Goal: Transaction & Acquisition: Purchase product/service

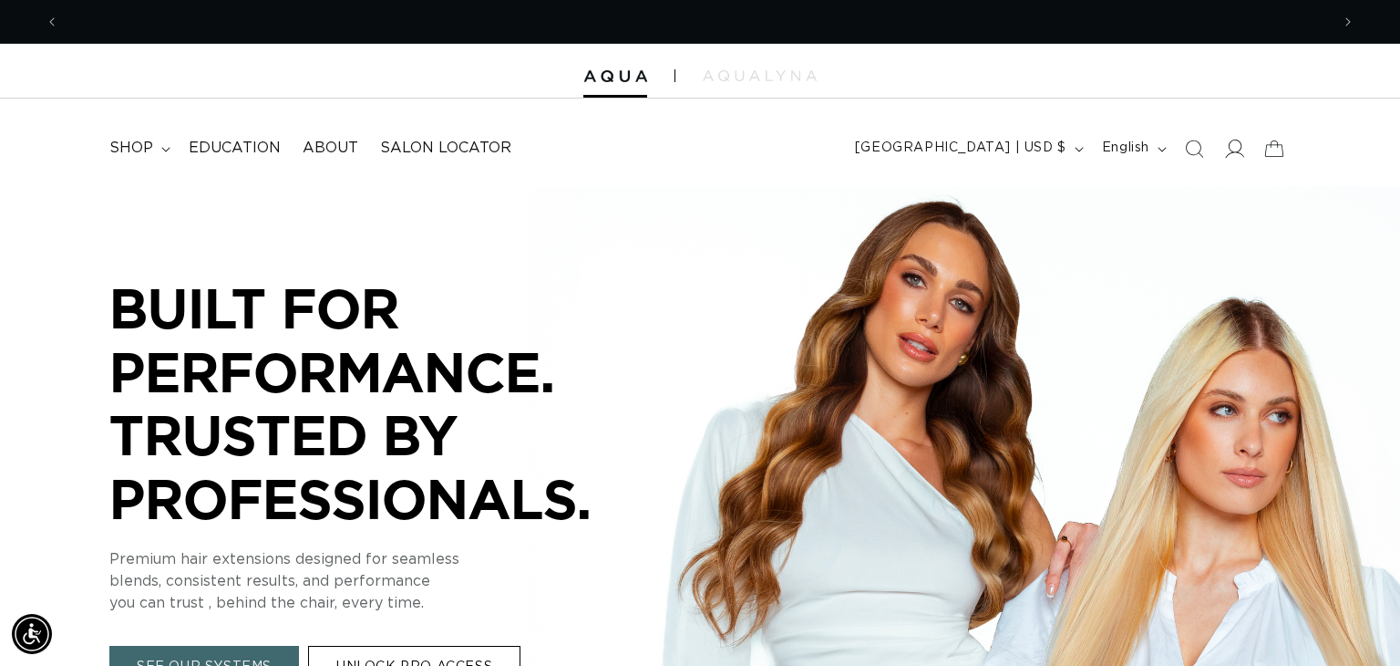
scroll to position [0, 1271]
click at [1229, 150] on icon at bounding box center [1233, 148] width 19 height 19
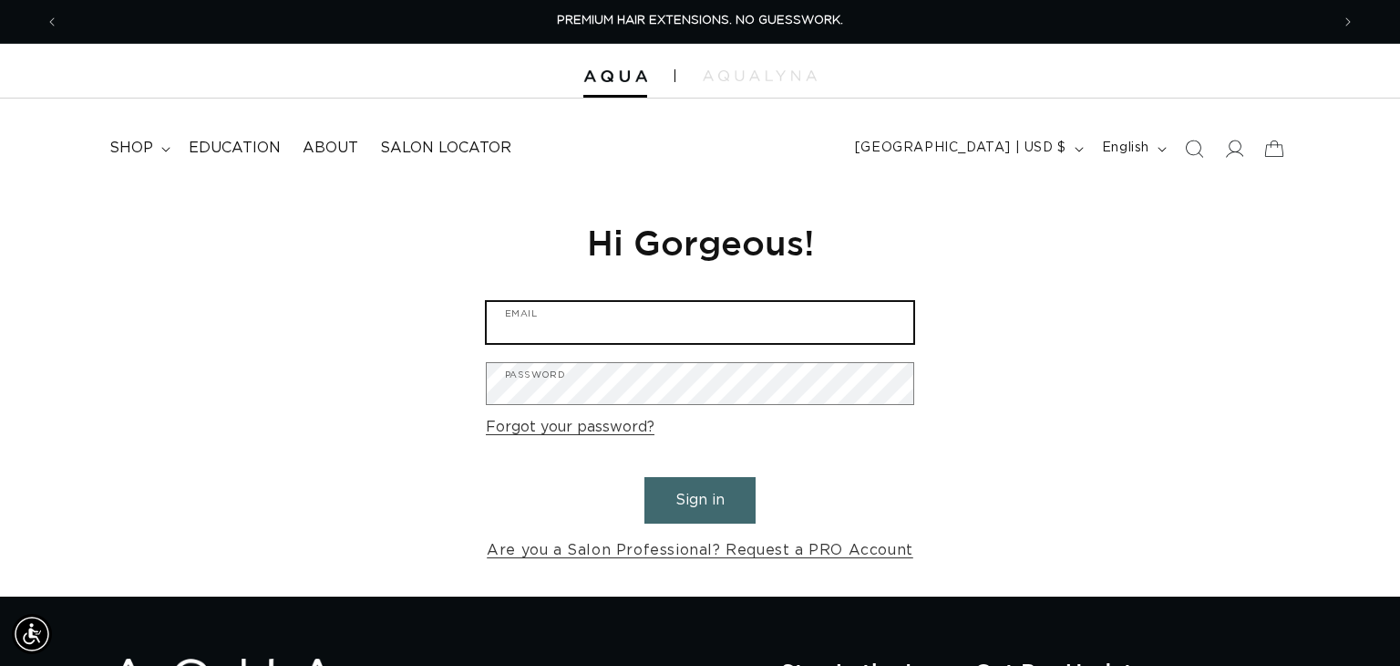
type input "blushbabe313@gmail.com"
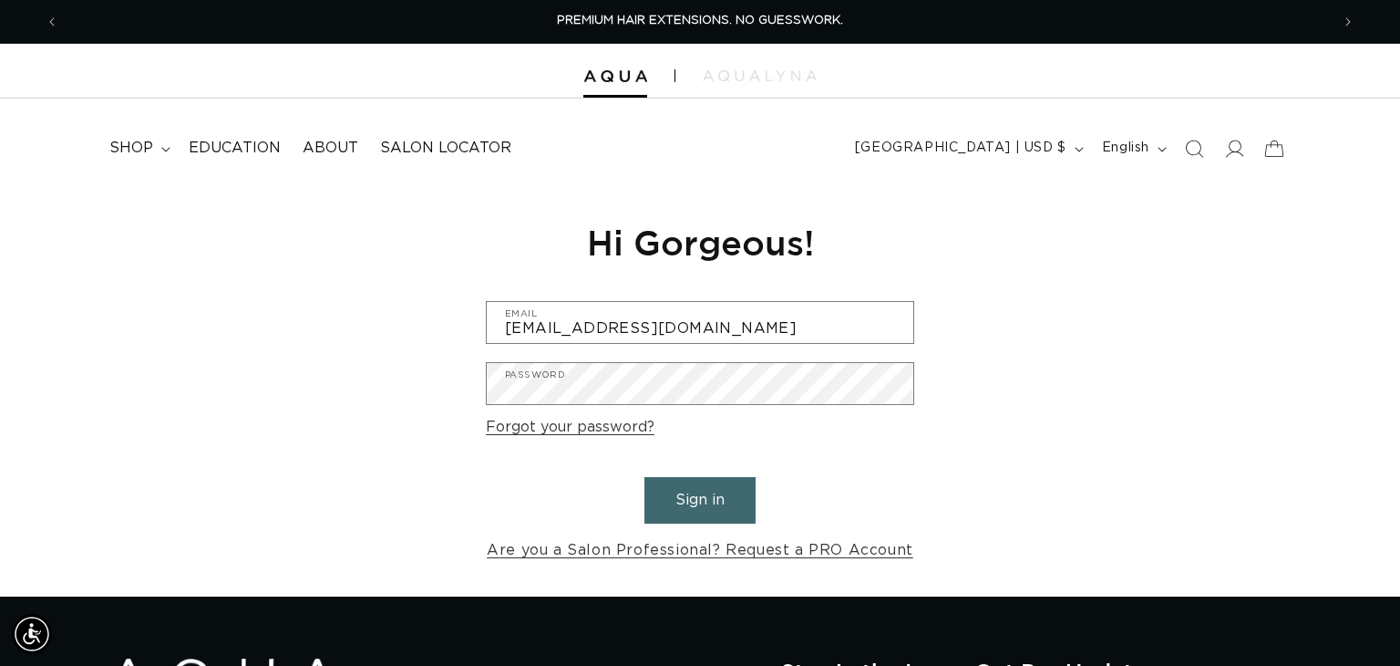
click at [715, 497] on button "Sign in" at bounding box center [700, 500] width 111 height 46
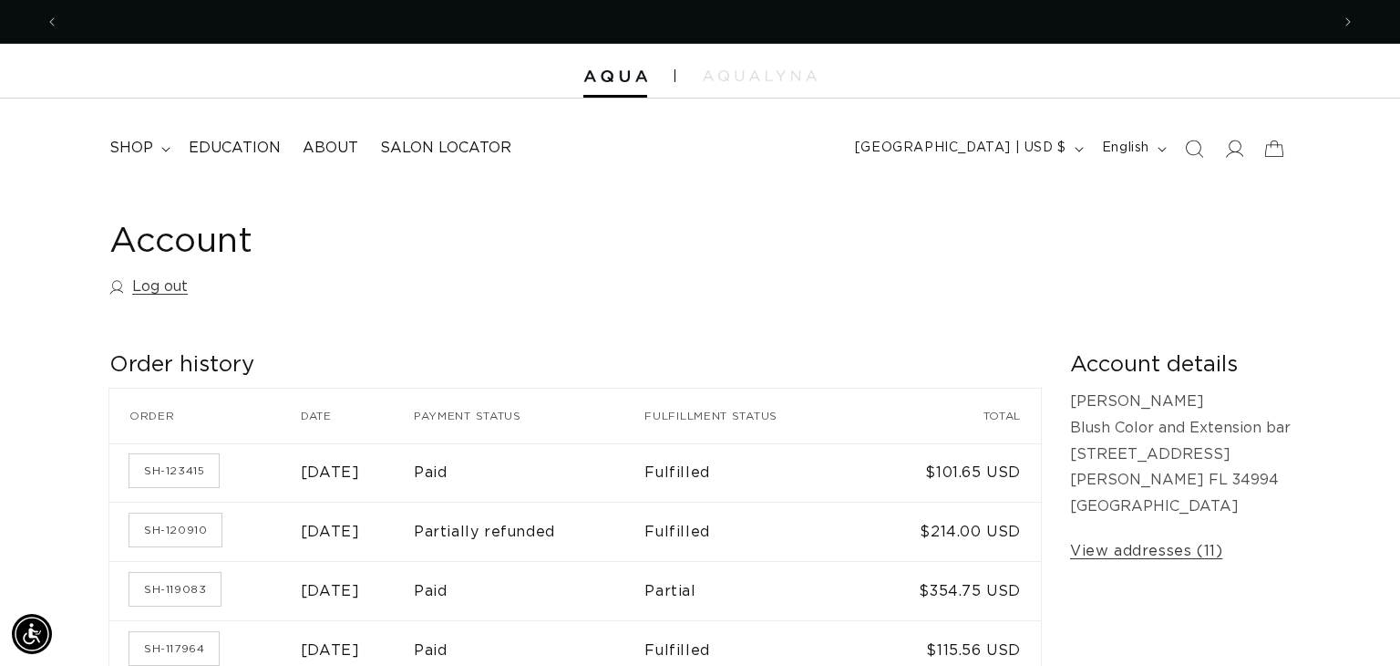
scroll to position [0, 1271]
click at [139, 140] on span "shop" at bounding box center [131, 148] width 44 height 19
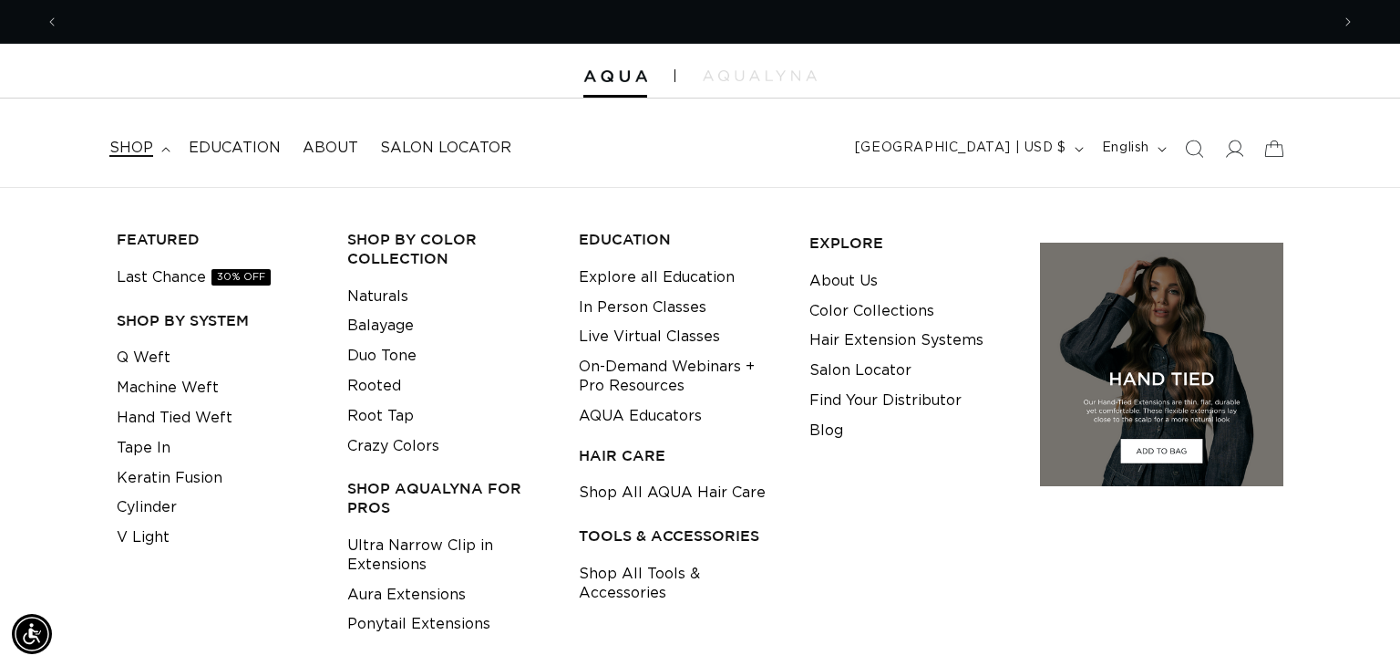
scroll to position [0, 2542]
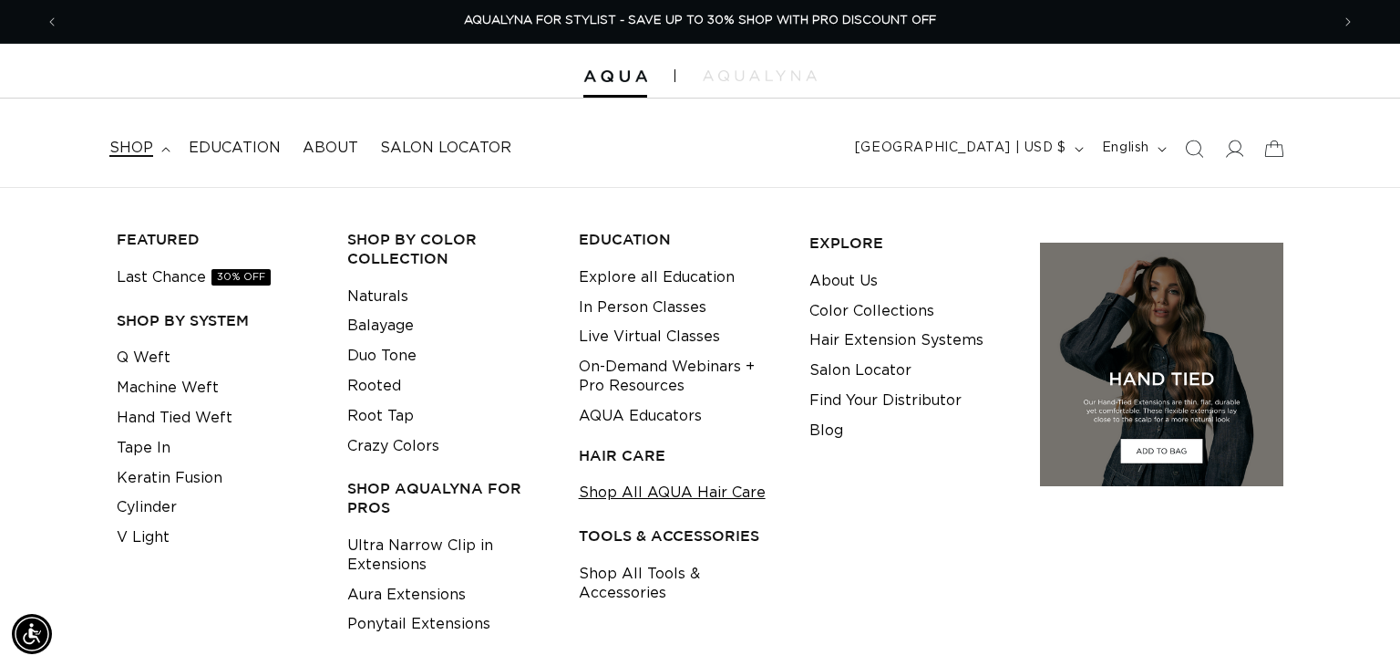
click at [708, 493] on link "Shop All AQUA Hair Care" at bounding box center [672, 493] width 187 height 30
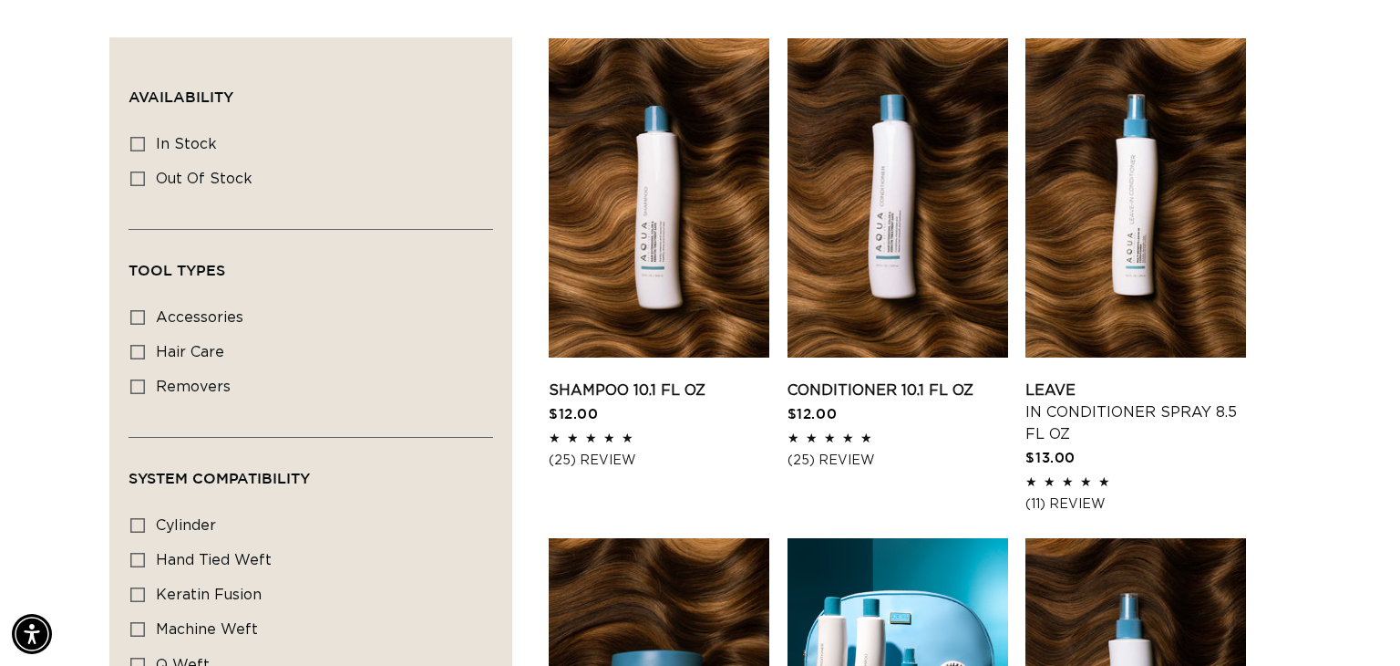
scroll to position [0, 1271]
click at [135, 142] on icon at bounding box center [137, 144] width 15 height 15
click at [135, 142] on input "In stock In stock (12 products)" at bounding box center [137, 144] width 15 height 15
checkbox input "true"
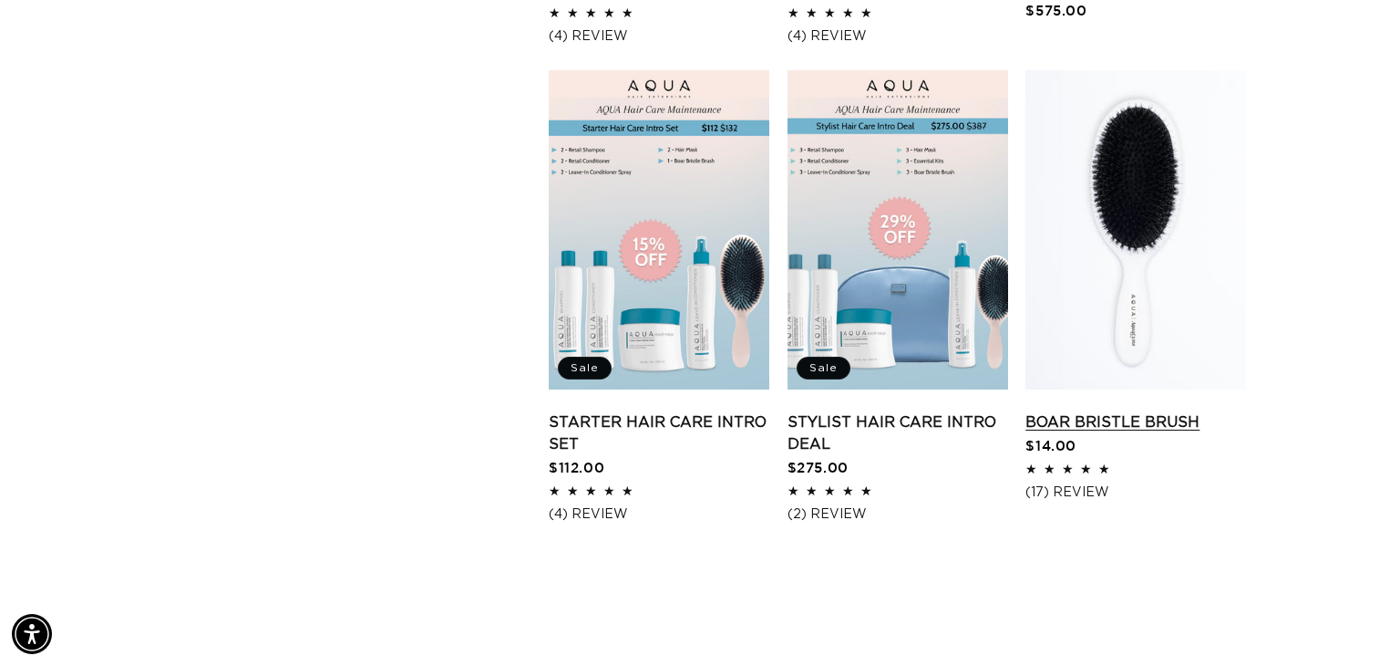
click at [1096, 411] on link "Boar Bristle Brush" at bounding box center [1136, 422] width 221 height 22
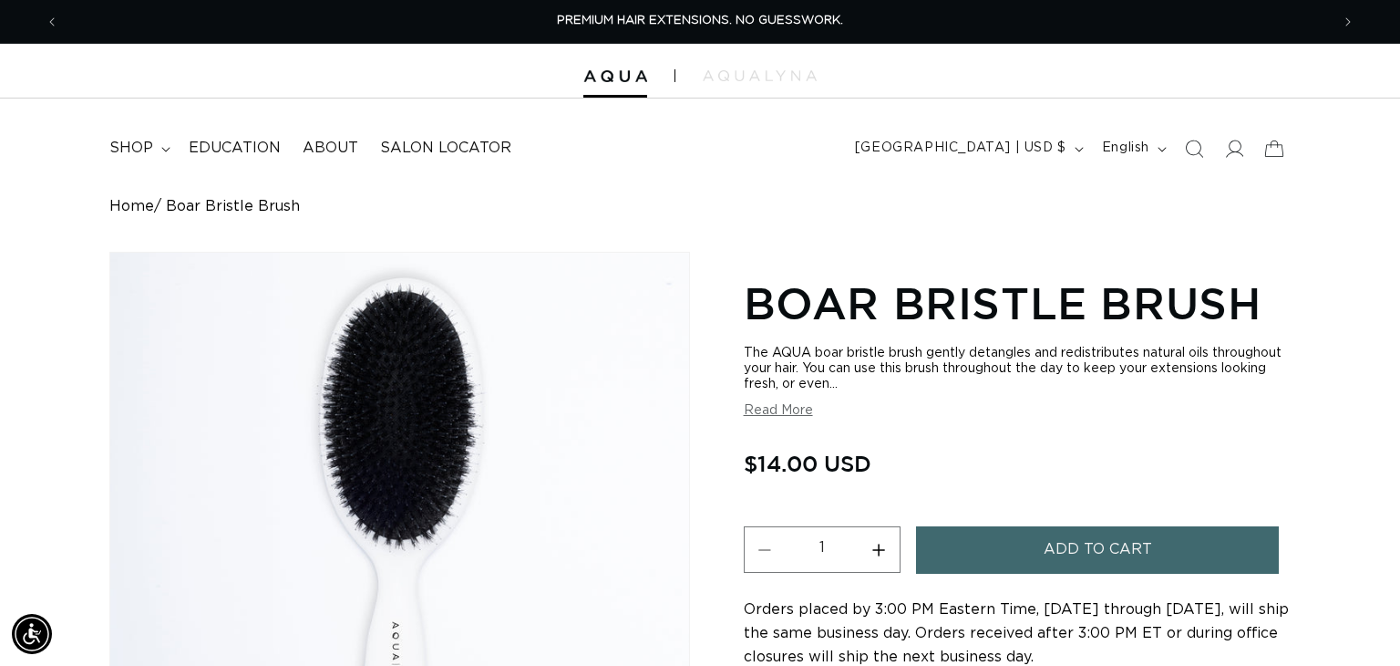
click at [882, 547] on button "Increase quantity for Boar Bristle Brush" at bounding box center [879, 549] width 41 height 46
type input "3"
click at [975, 557] on button "Add to cart" at bounding box center [1098, 549] width 364 height 46
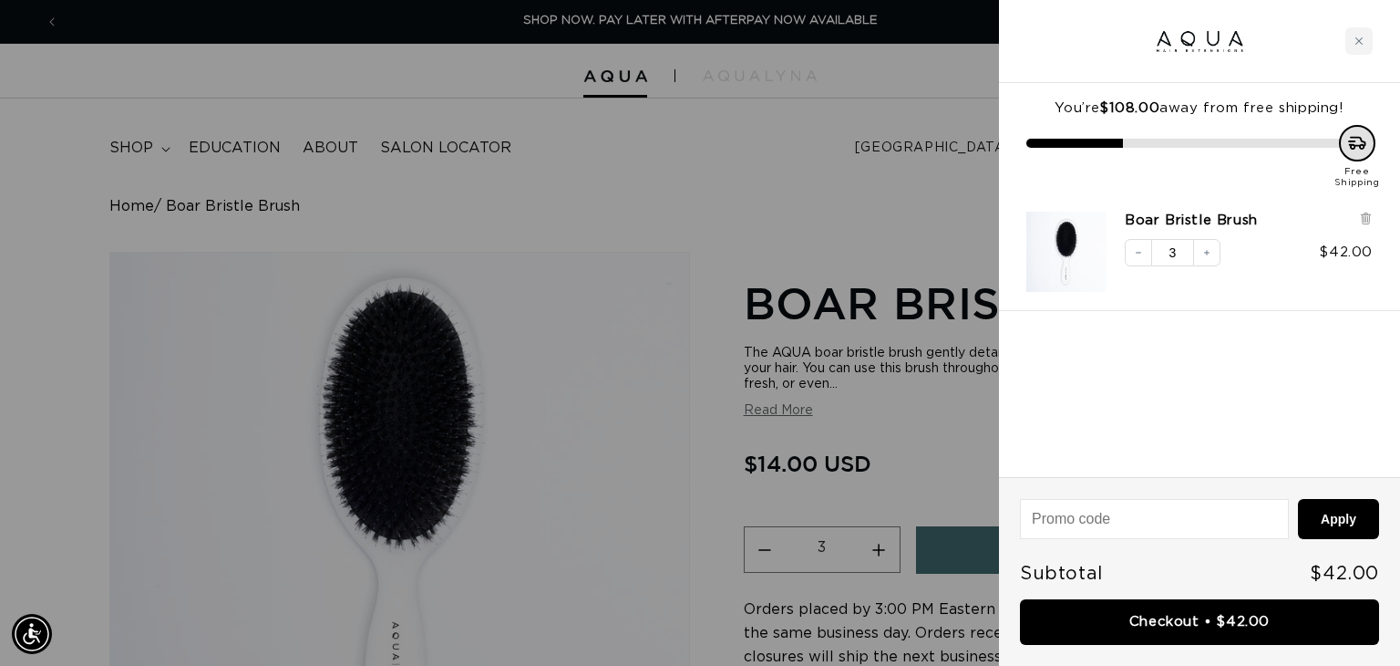
click at [507, 341] on div at bounding box center [700, 333] width 1400 height 666
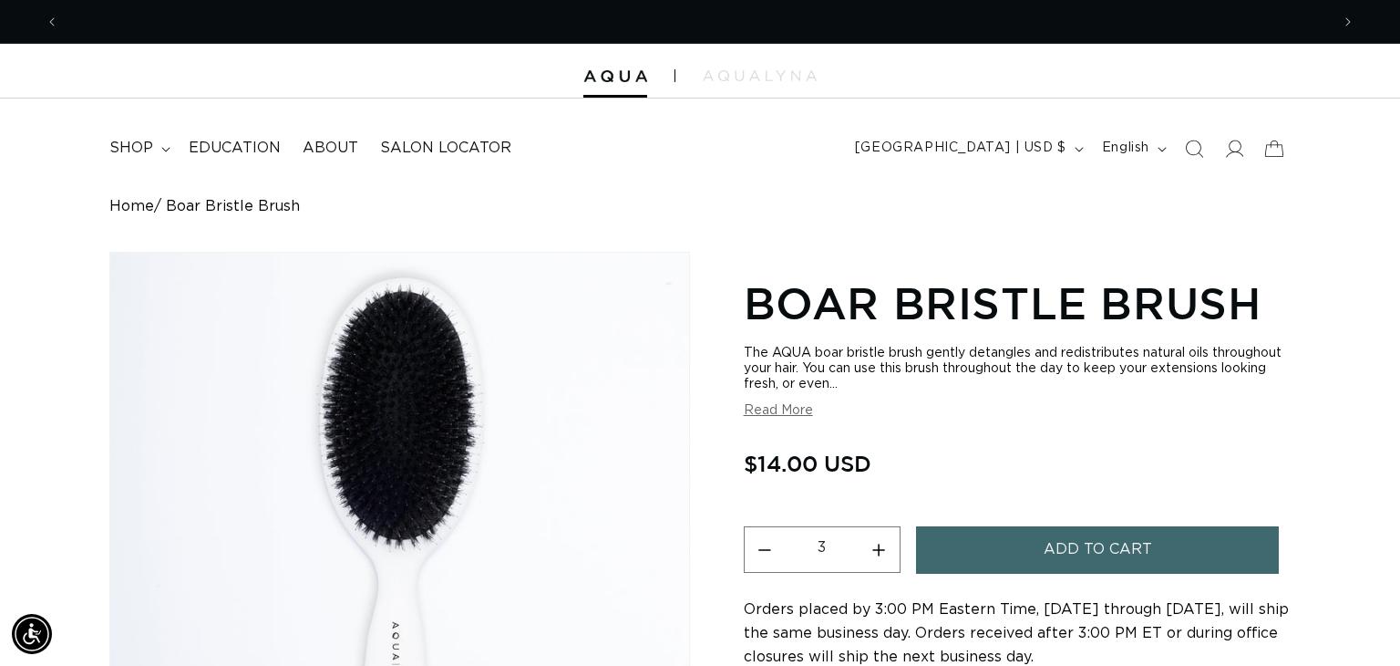
scroll to position [0, 0]
click at [1270, 148] on icon at bounding box center [1274, 148] width 43 height 43
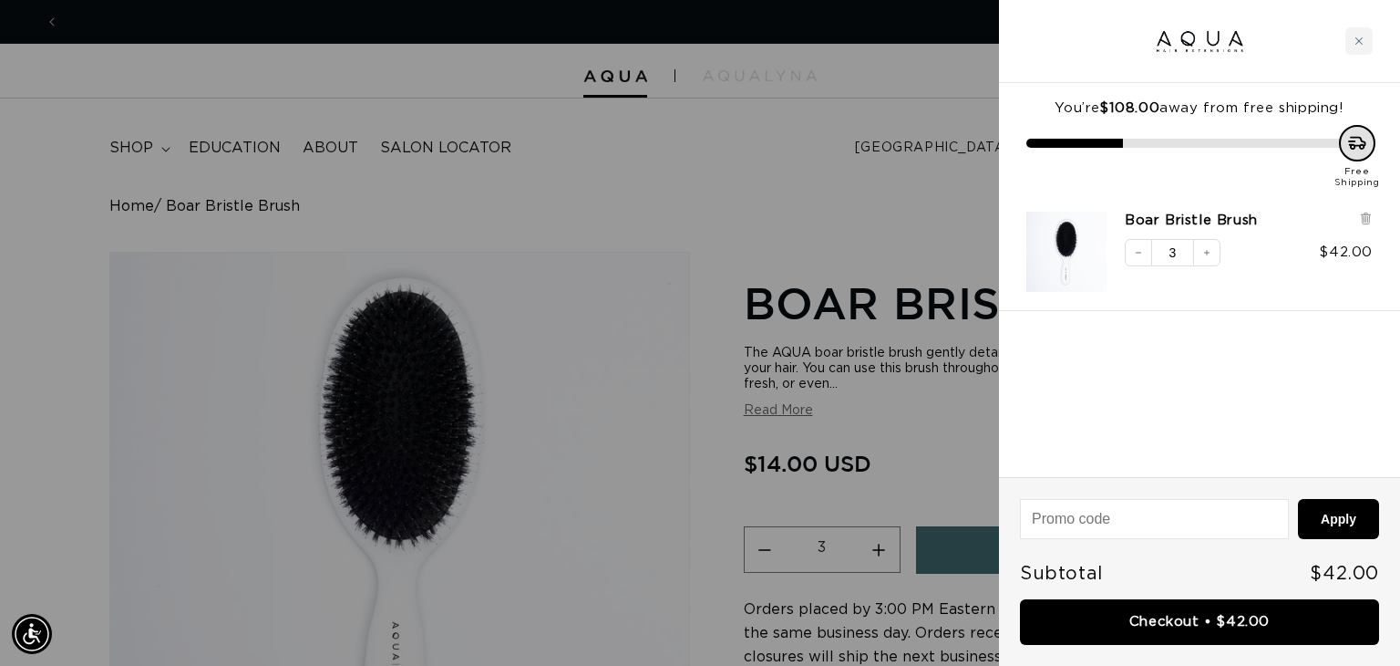
scroll to position [0, 1271]
click at [1270, 148] on div "Free Shipping" at bounding box center [1200, 157] width 346 height 64
click at [871, 226] on div at bounding box center [700, 333] width 1400 height 666
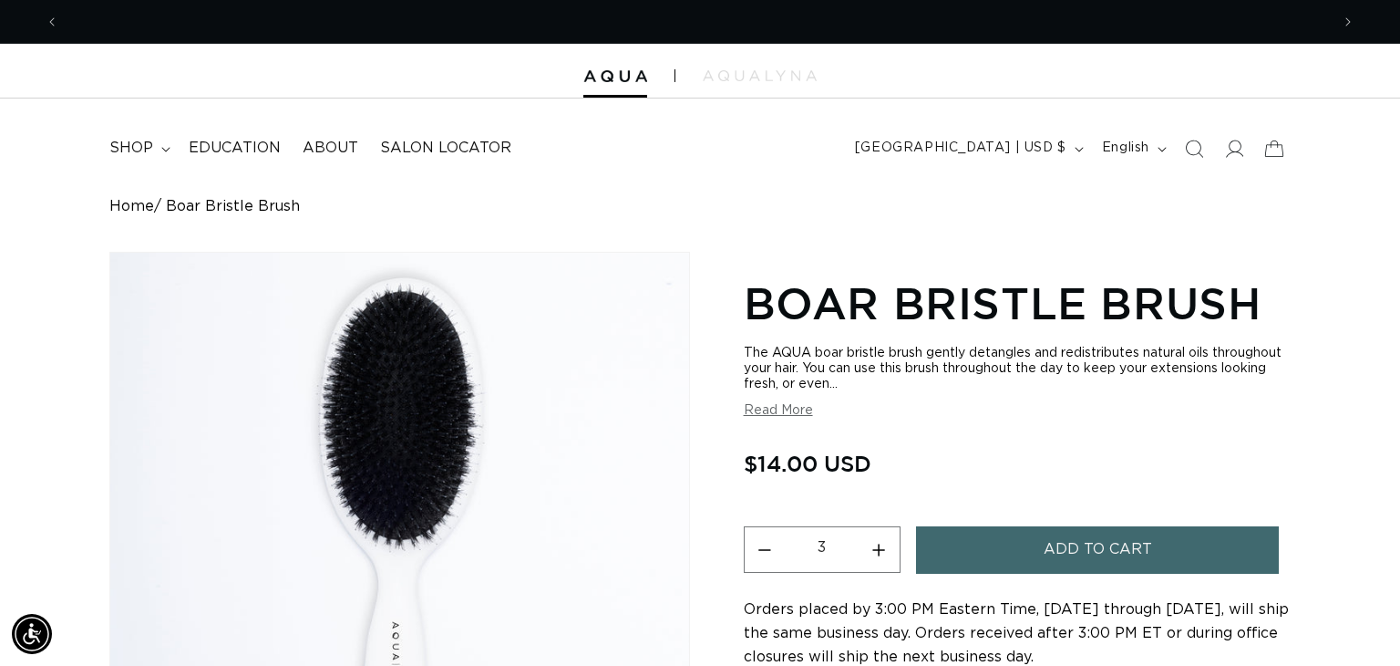
scroll to position [0, 2542]
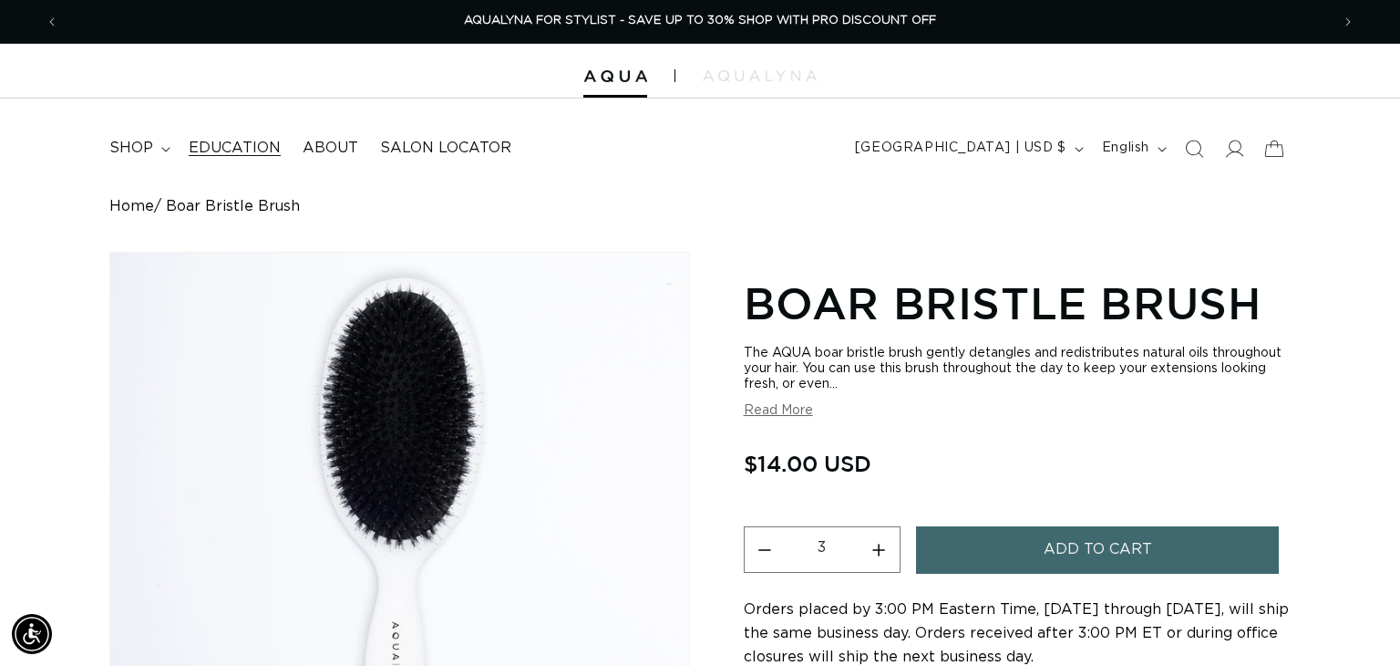
click at [222, 145] on span "Education" at bounding box center [235, 148] width 92 height 19
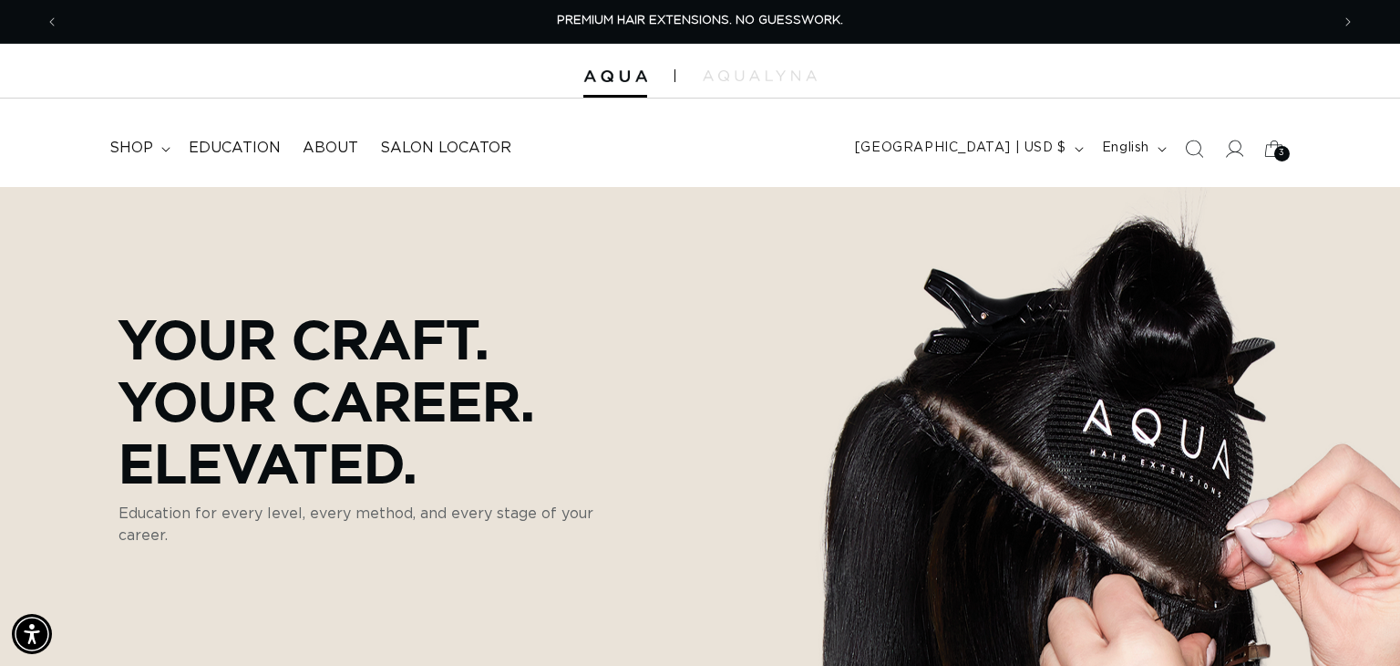
click at [139, 147] on span "shop" at bounding box center [131, 148] width 44 height 19
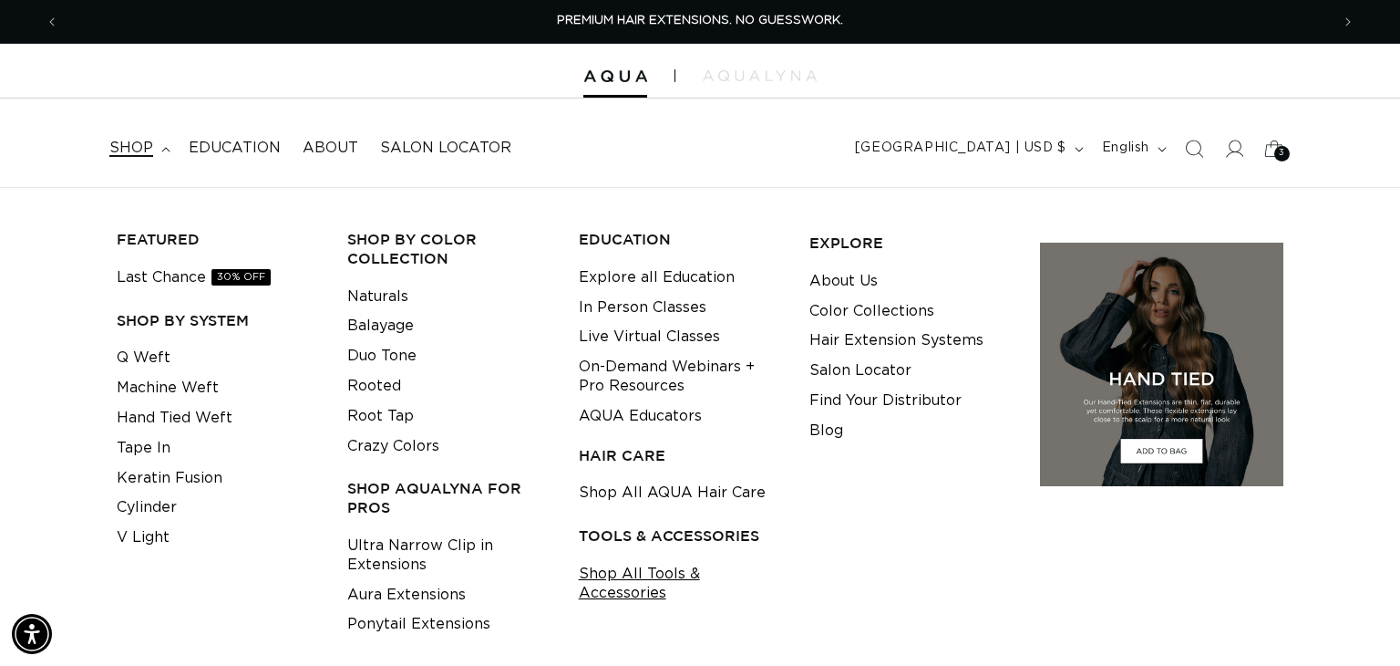
click at [632, 568] on link "Shop All Tools & Accessories" at bounding box center [680, 583] width 202 height 49
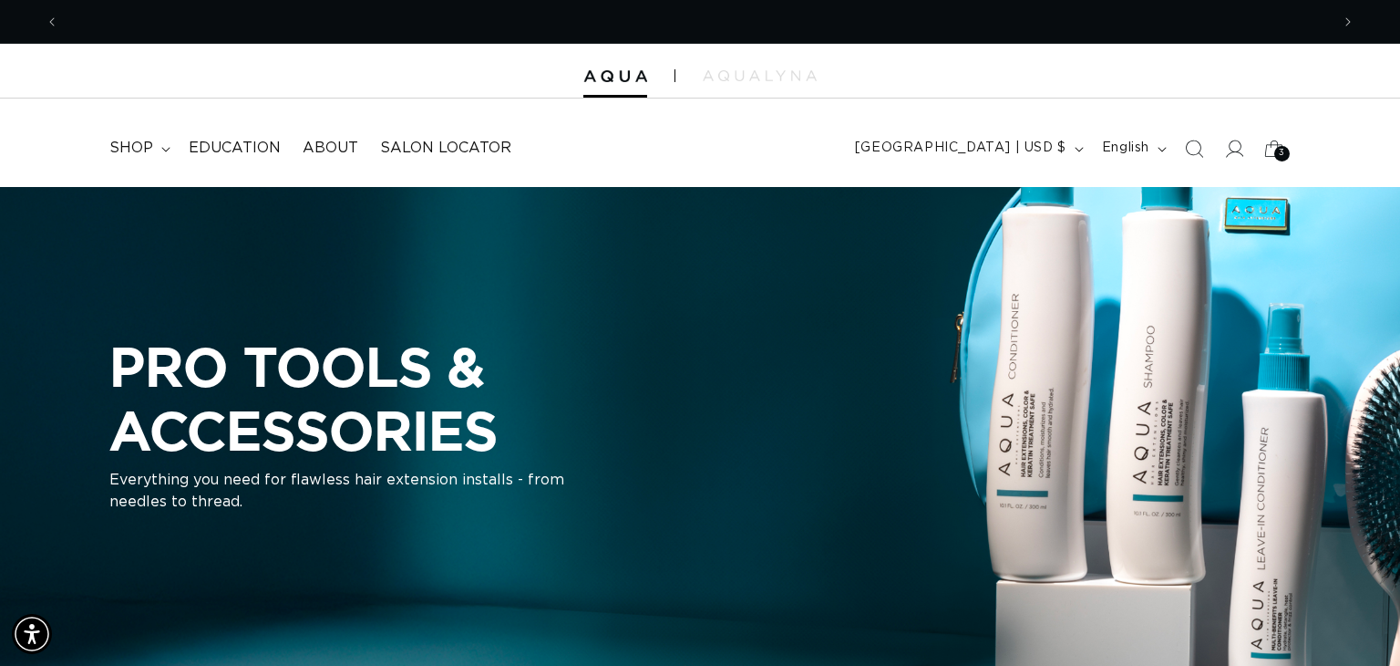
scroll to position [0, 1271]
click at [411, 302] on div "PRO TOOLS & ACCESSORIES Everything you need for flawless hair extension install…" at bounding box center [700, 428] width 1400 height 483
click at [137, 152] on span "shop" at bounding box center [131, 148] width 44 height 19
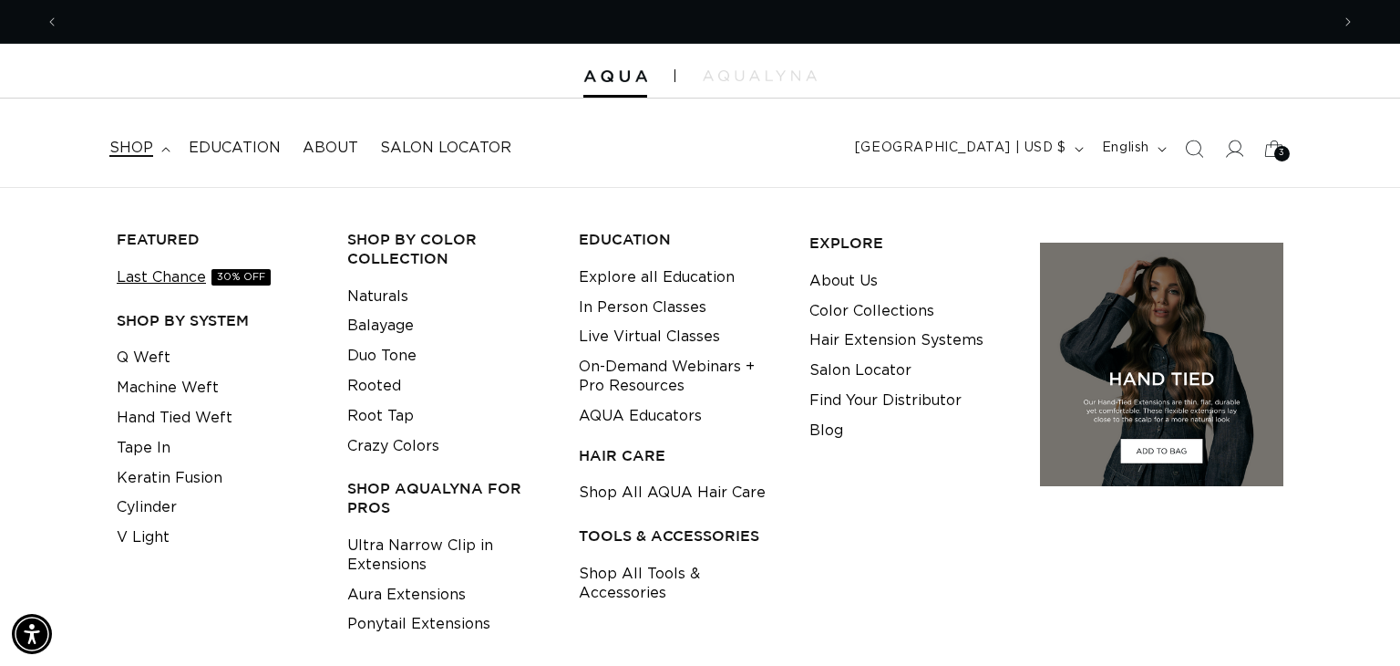
scroll to position [0, 2542]
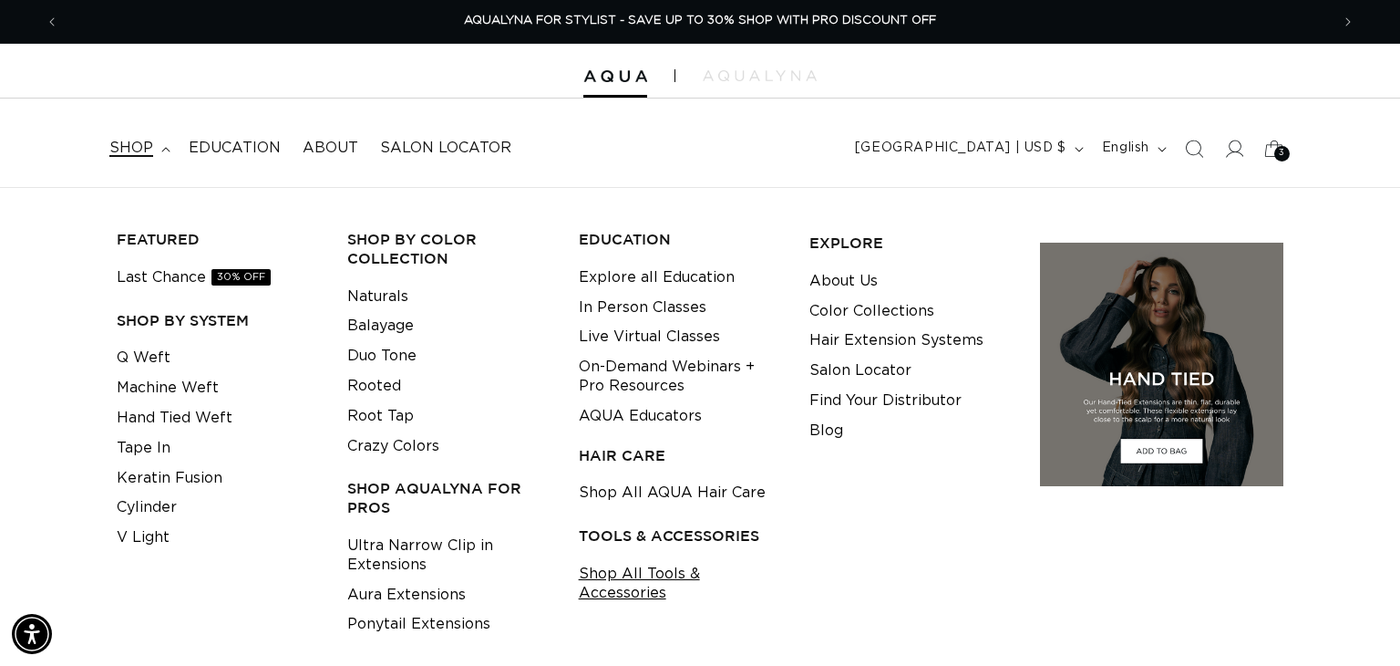
click at [602, 581] on link "Shop All Tools & Accessories" at bounding box center [680, 583] width 202 height 49
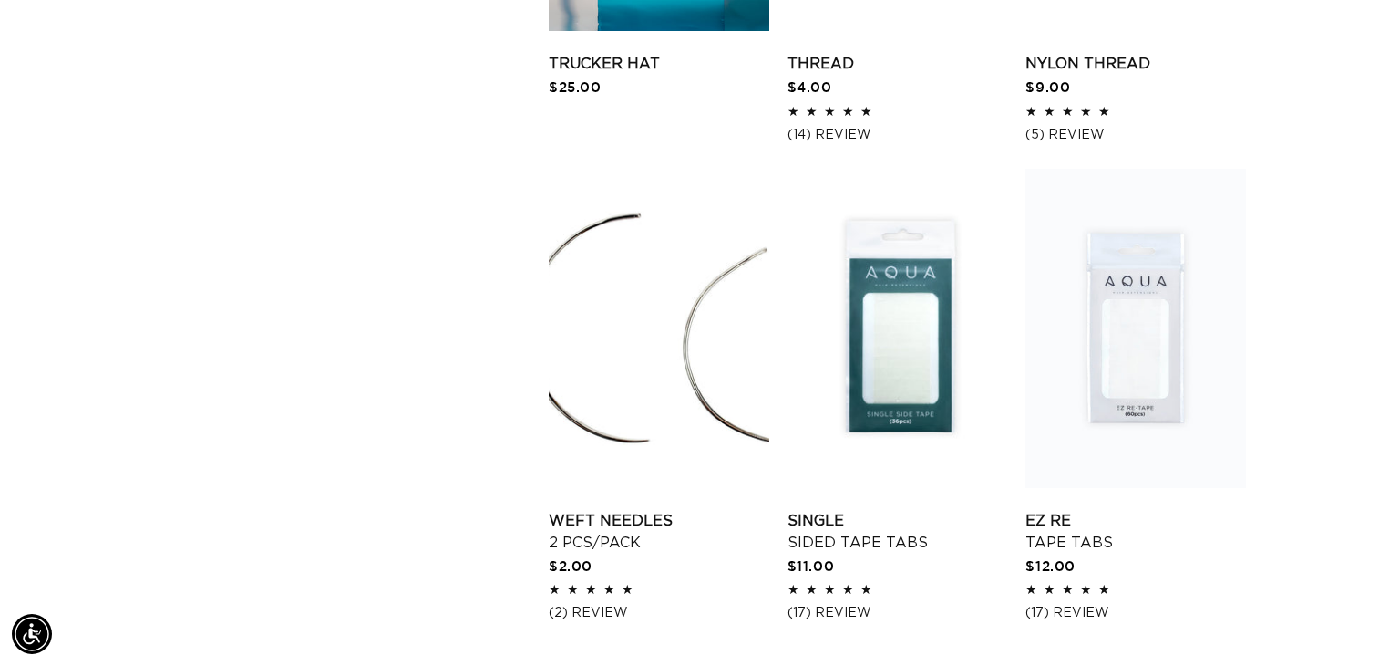
scroll to position [1952, 0]
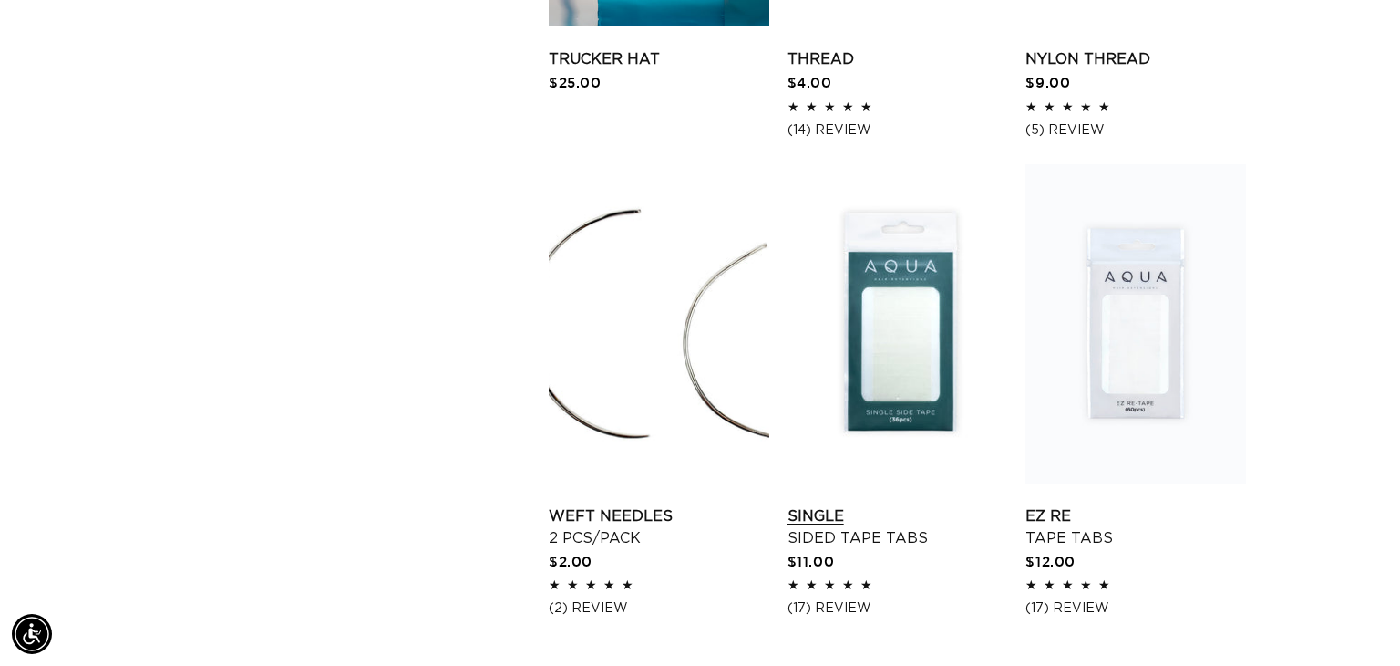
click at [904, 505] on link "Single Sided Tape Tabs" at bounding box center [898, 527] width 221 height 44
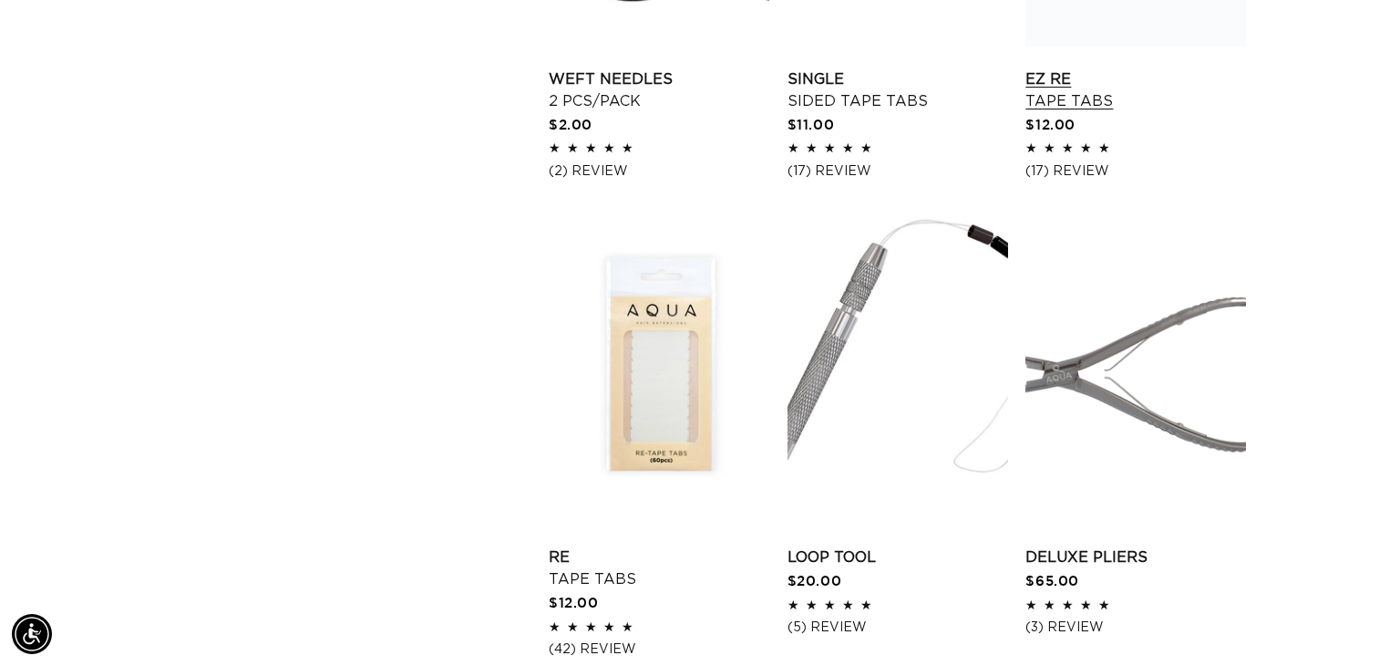
scroll to position [0, 1271]
click at [1073, 77] on link "EZ Re Tape Tabs" at bounding box center [1136, 90] width 221 height 44
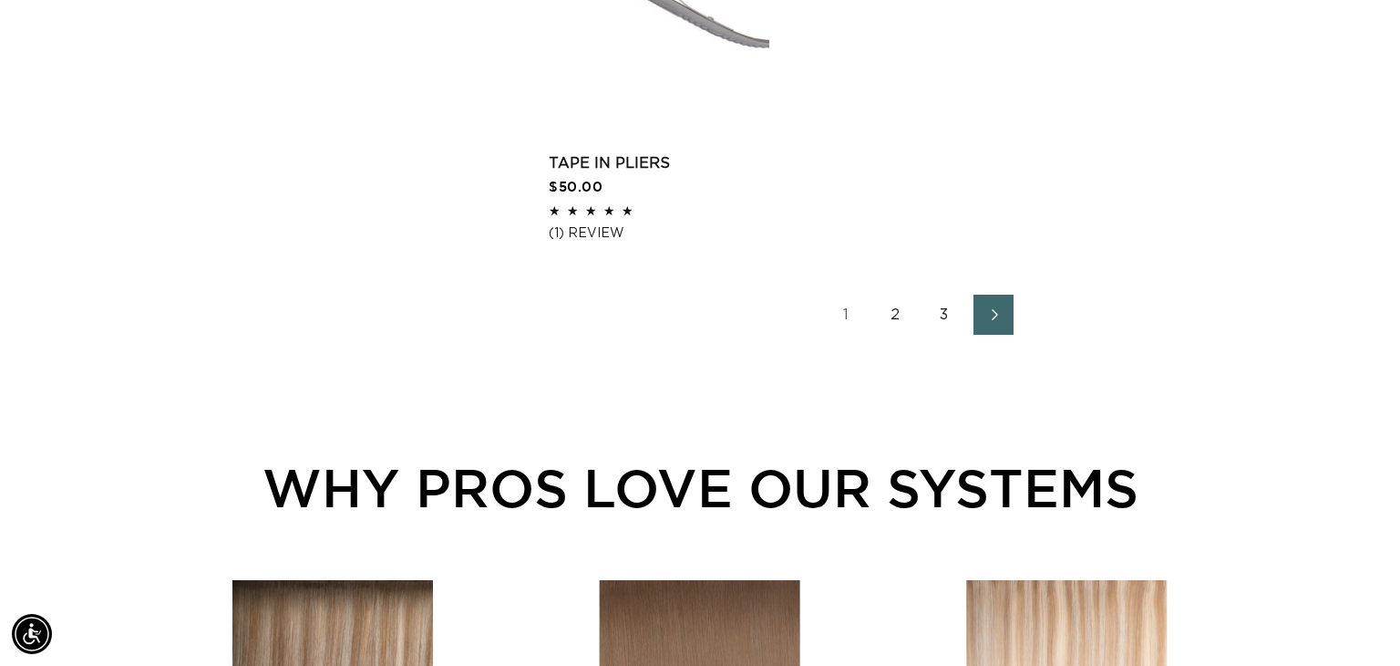
scroll to position [3260, 0]
click at [897, 294] on link "2" at bounding box center [895, 314] width 40 height 40
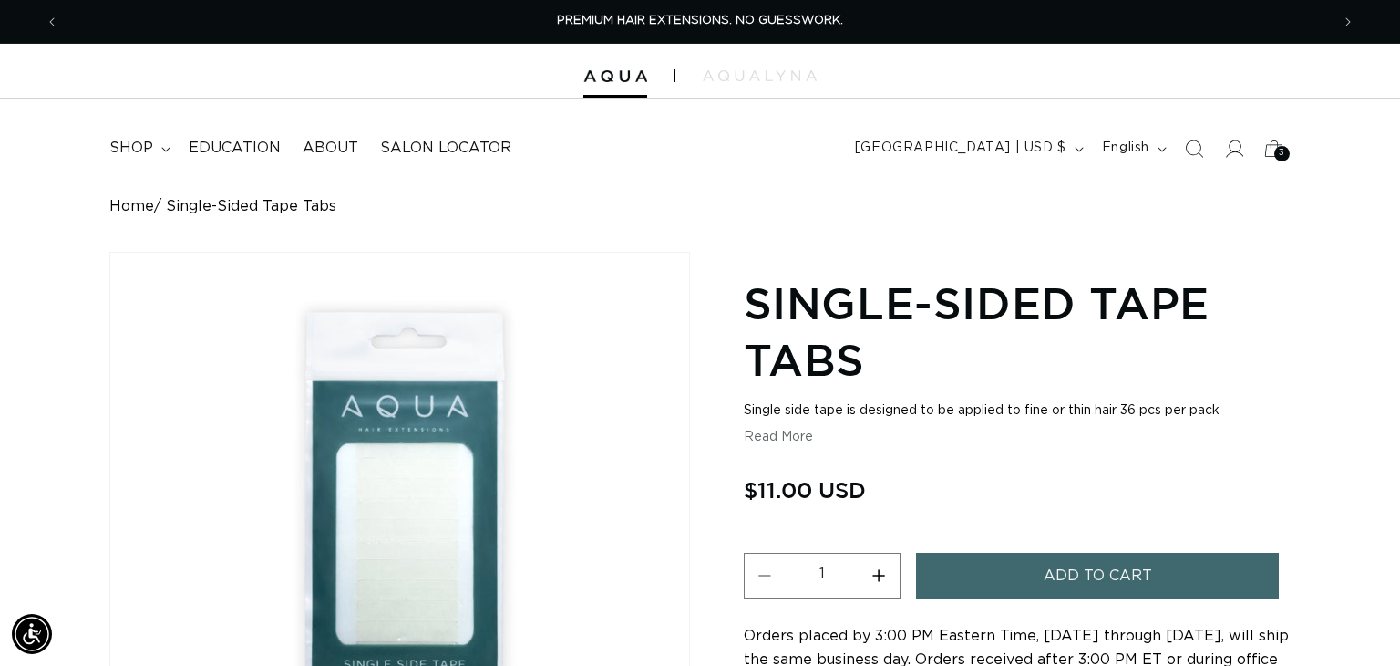
click at [1014, 574] on button "Add to cart" at bounding box center [1098, 575] width 364 height 46
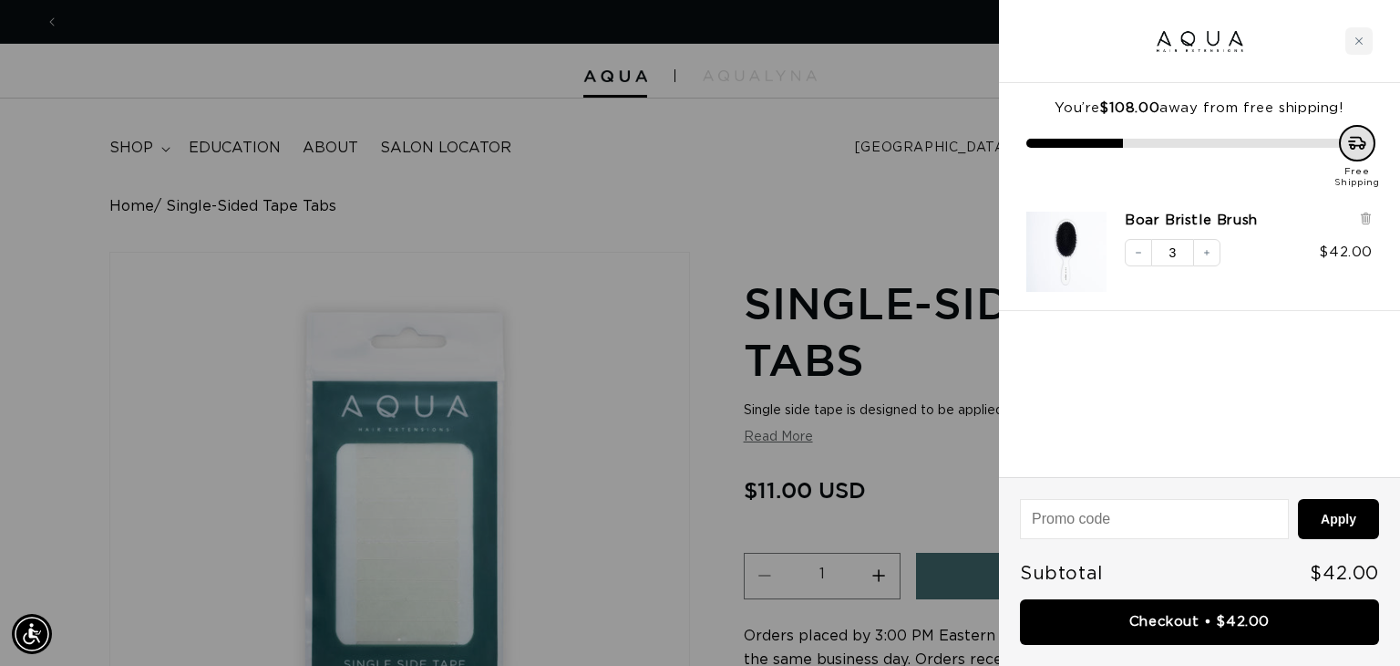
scroll to position [0, 1271]
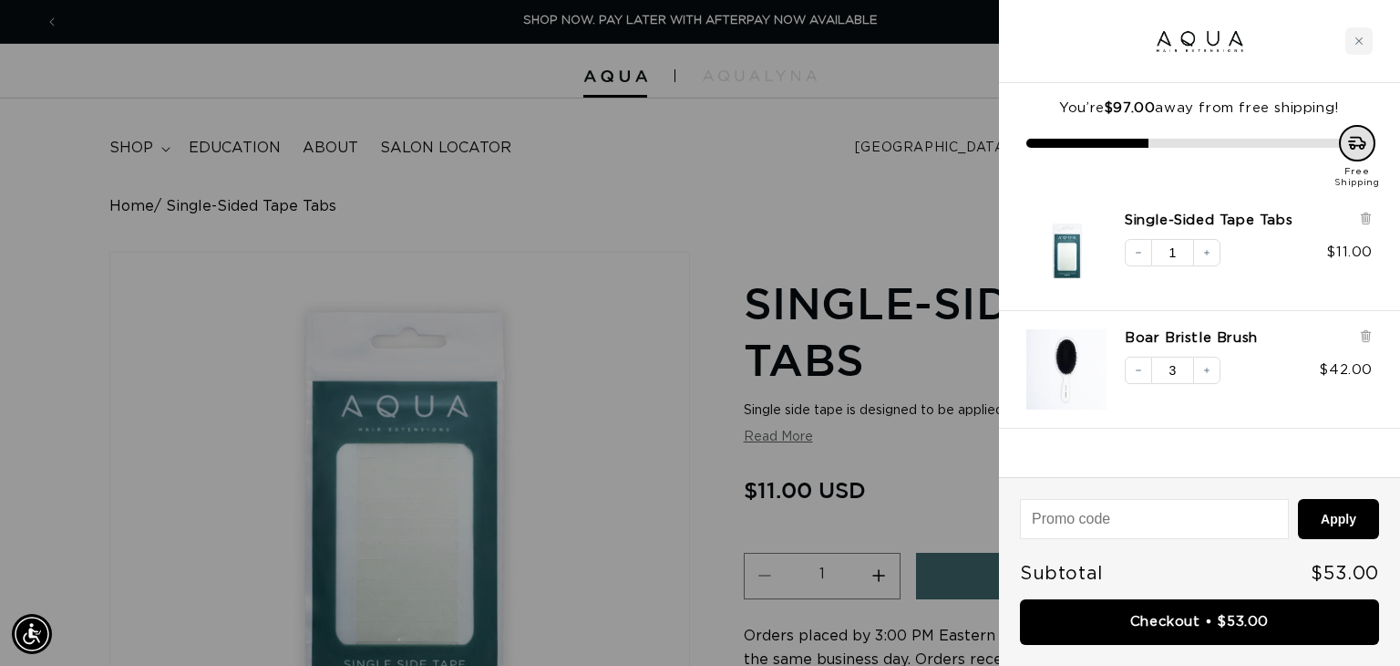
click at [851, 158] on div at bounding box center [700, 333] width 1400 height 666
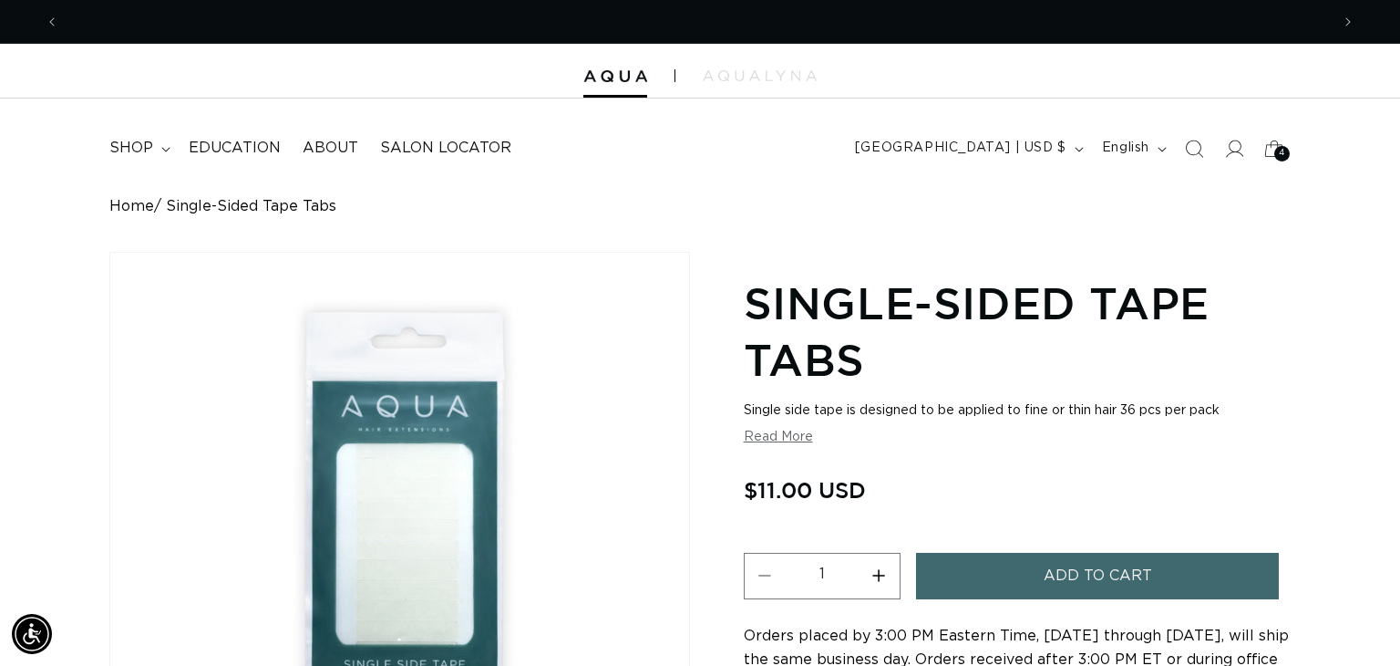
scroll to position [0, 2542]
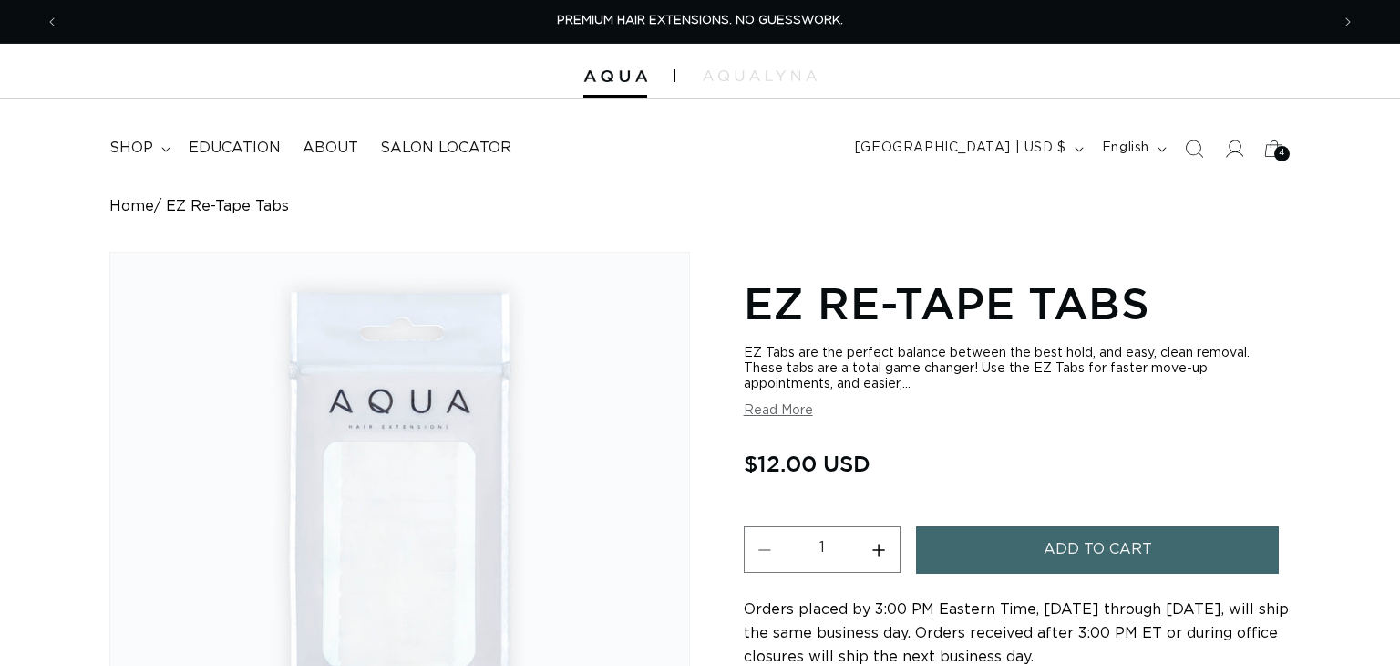
click at [950, 561] on button "Add to cart" at bounding box center [1098, 549] width 364 height 46
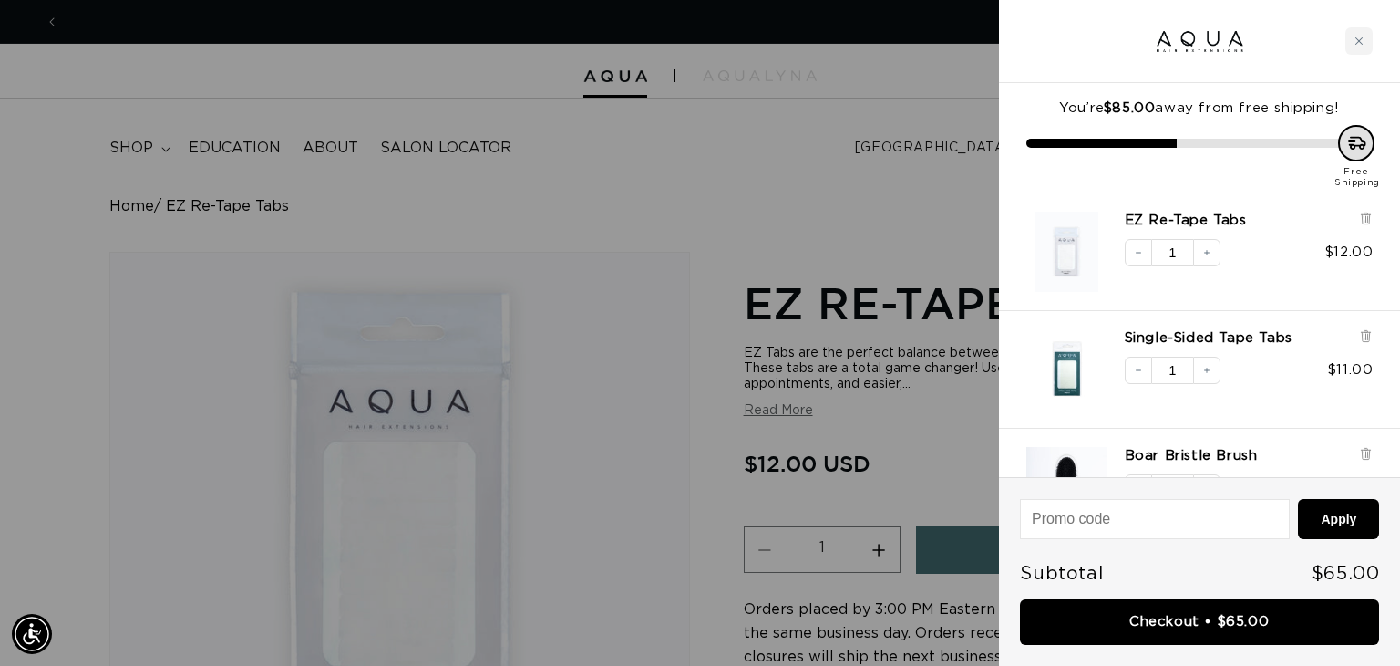
scroll to position [0, 1271]
click at [641, 176] on div at bounding box center [700, 333] width 1400 height 666
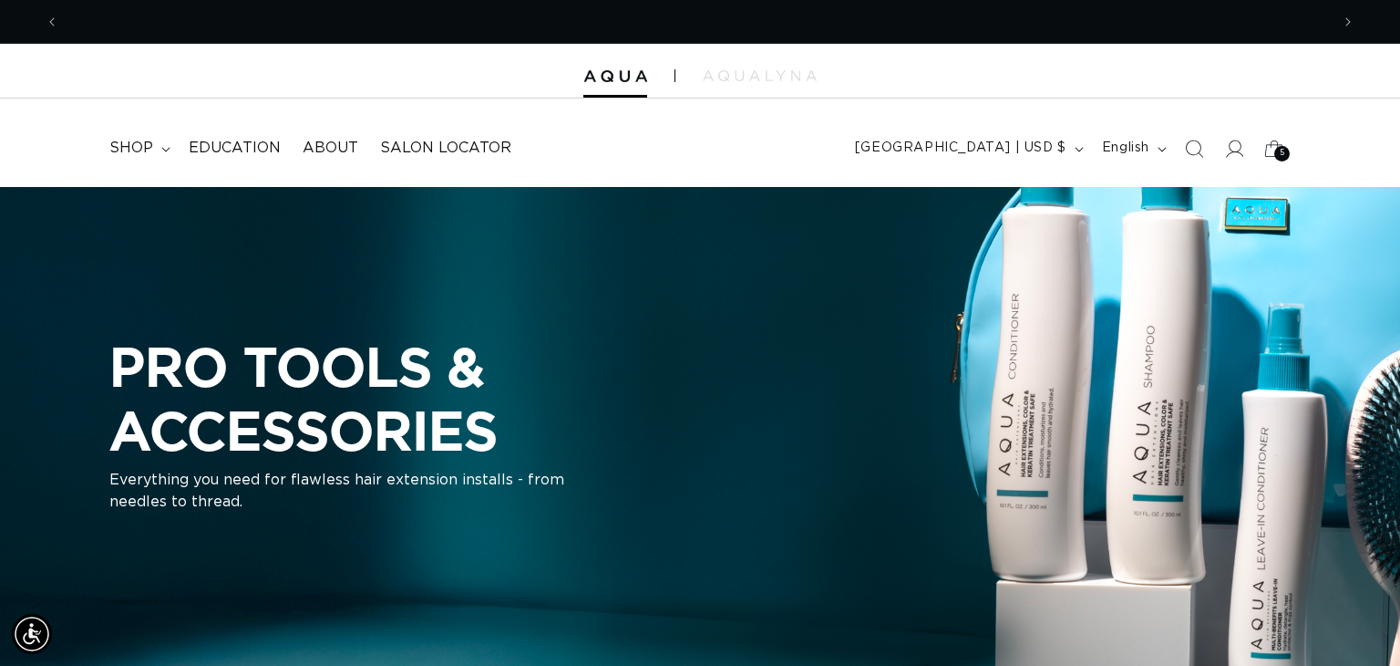
scroll to position [0, 2542]
click at [122, 152] on span "shop" at bounding box center [131, 148] width 44 height 19
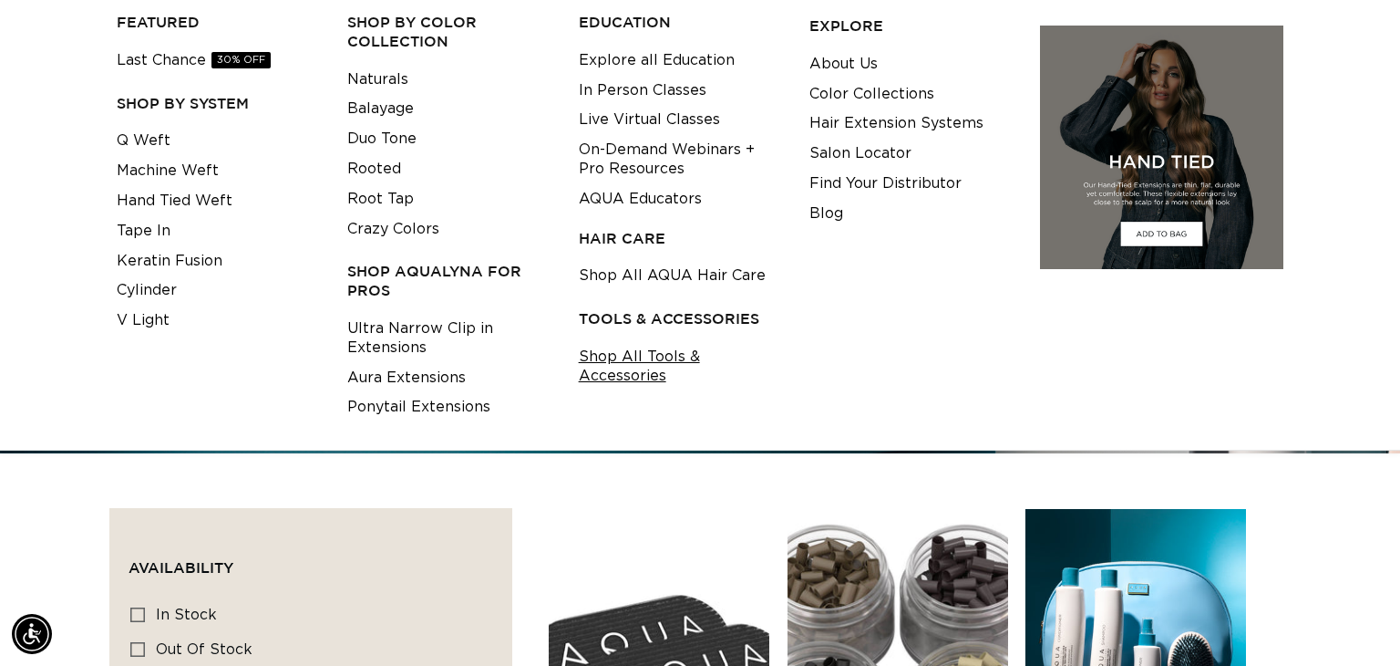
click at [616, 354] on link "Shop All Tools & Accessories" at bounding box center [680, 366] width 202 height 49
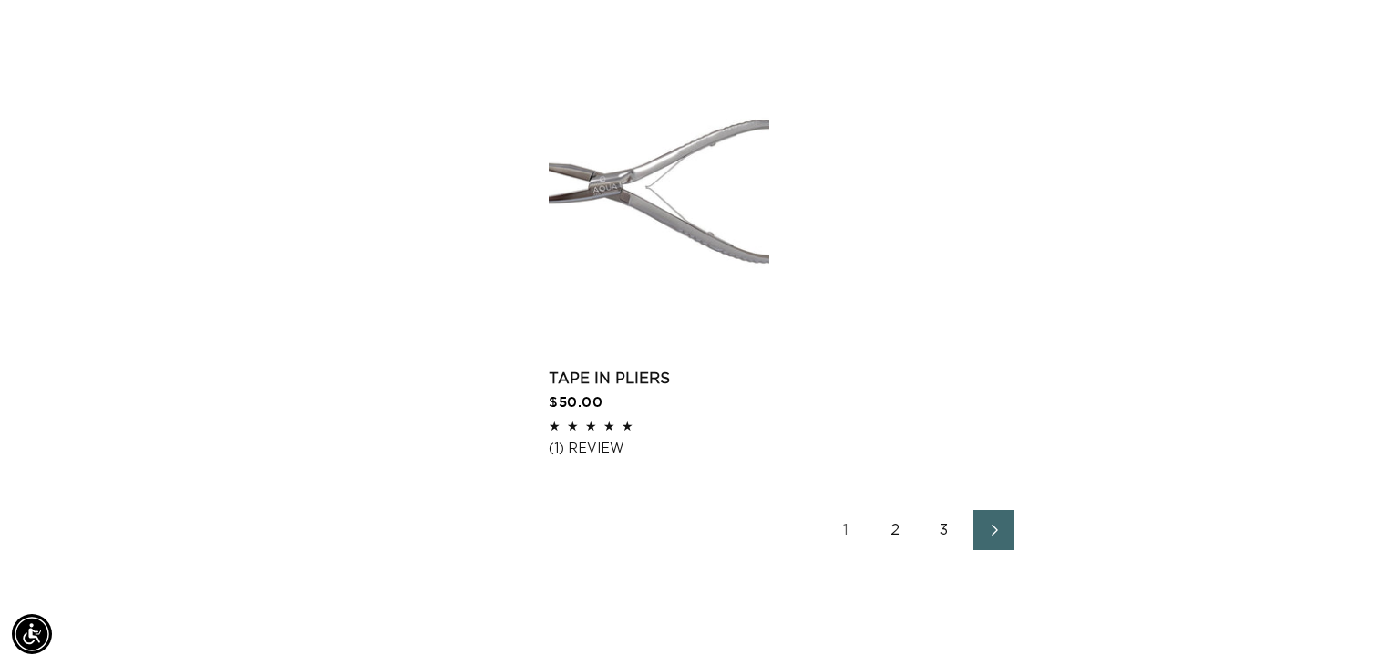
scroll to position [3112, 0]
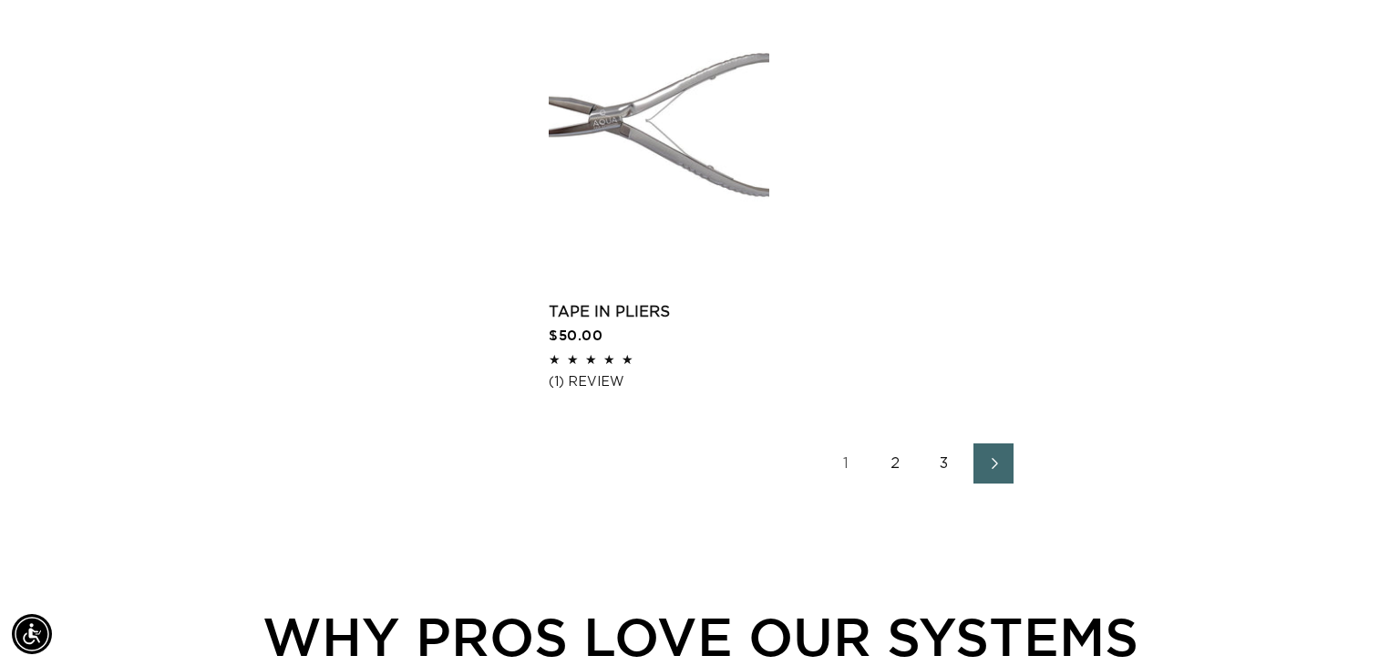
click at [940, 443] on link "3" at bounding box center [944, 463] width 40 height 40
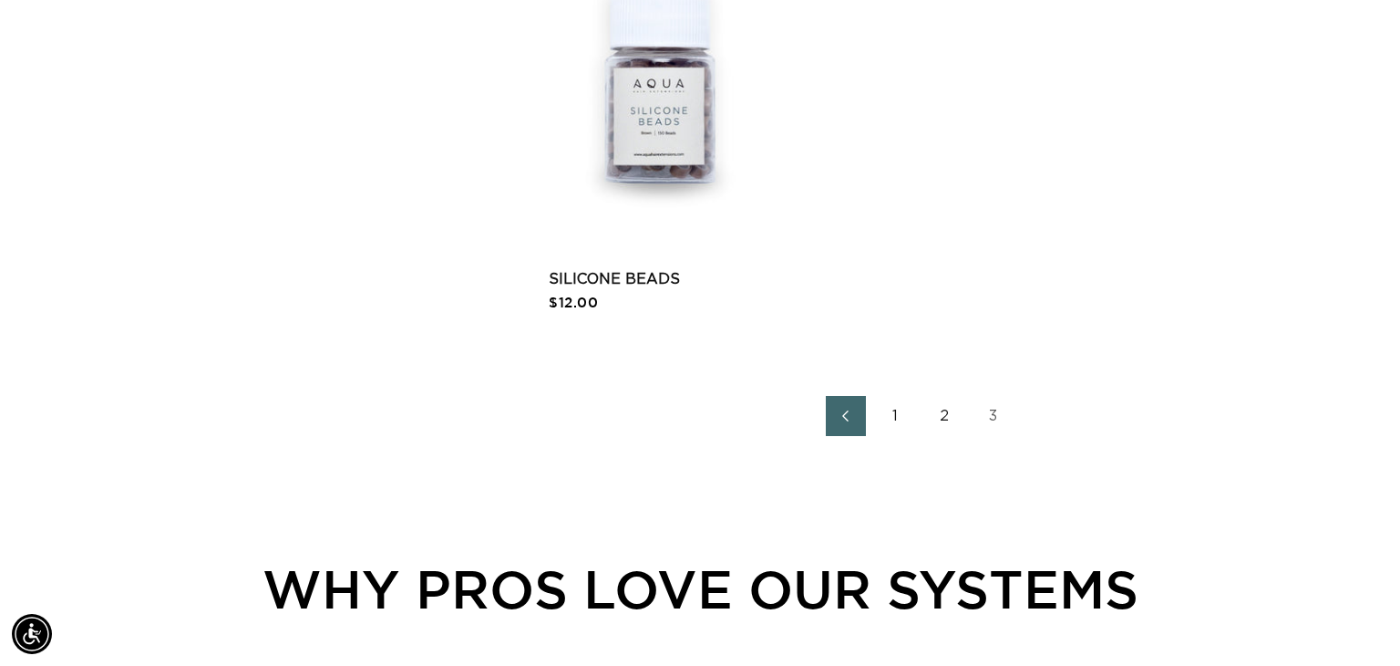
scroll to position [2196, 0]
click at [946, 418] on link "2" at bounding box center [944, 415] width 40 height 40
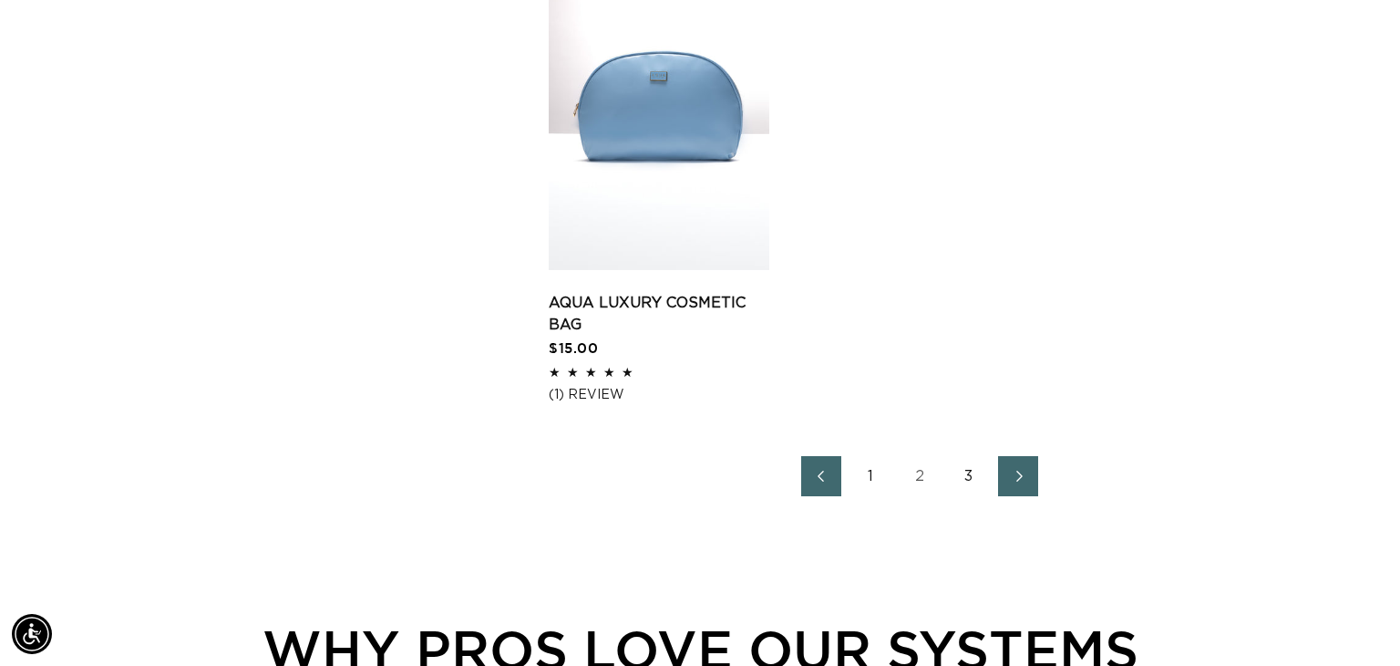
scroll to position [0, 2542]
click at [1023, 475] on icon "Next page" at bounding box center [1019, 476] width 24 height 13
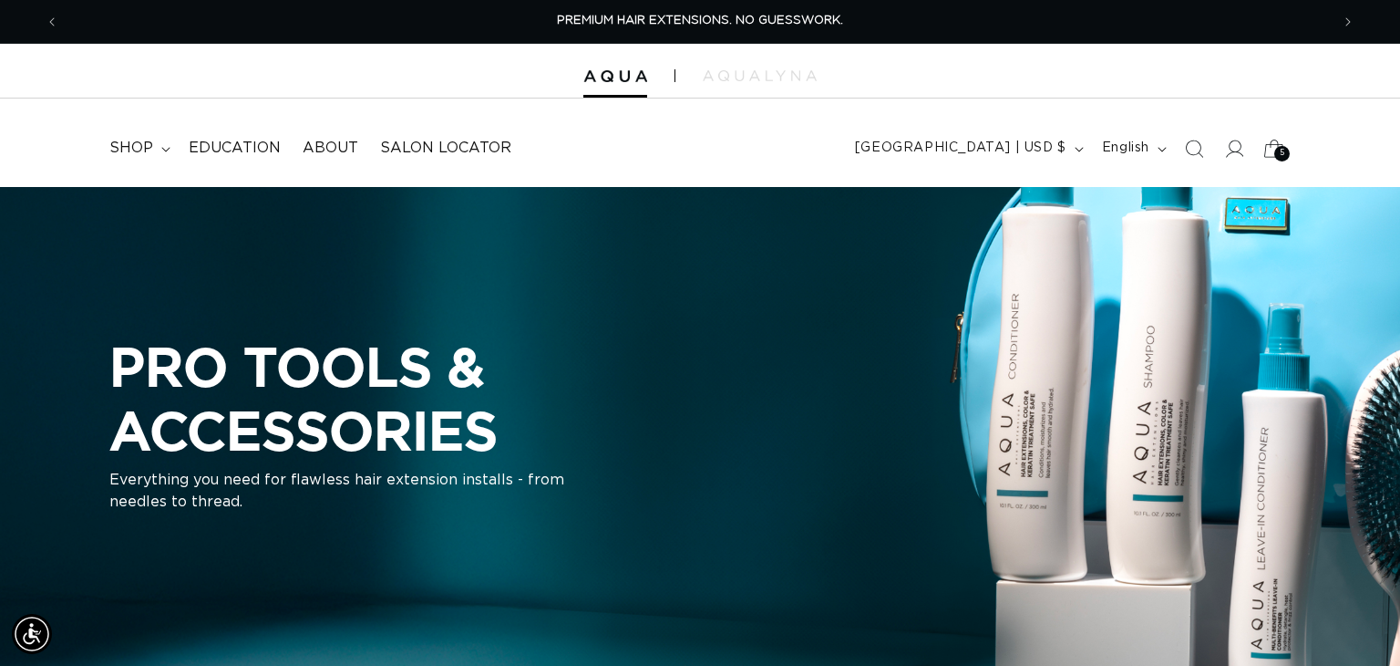
click at [1275, 148] on icon at bounding box center [1274, 148] width 43 height 43
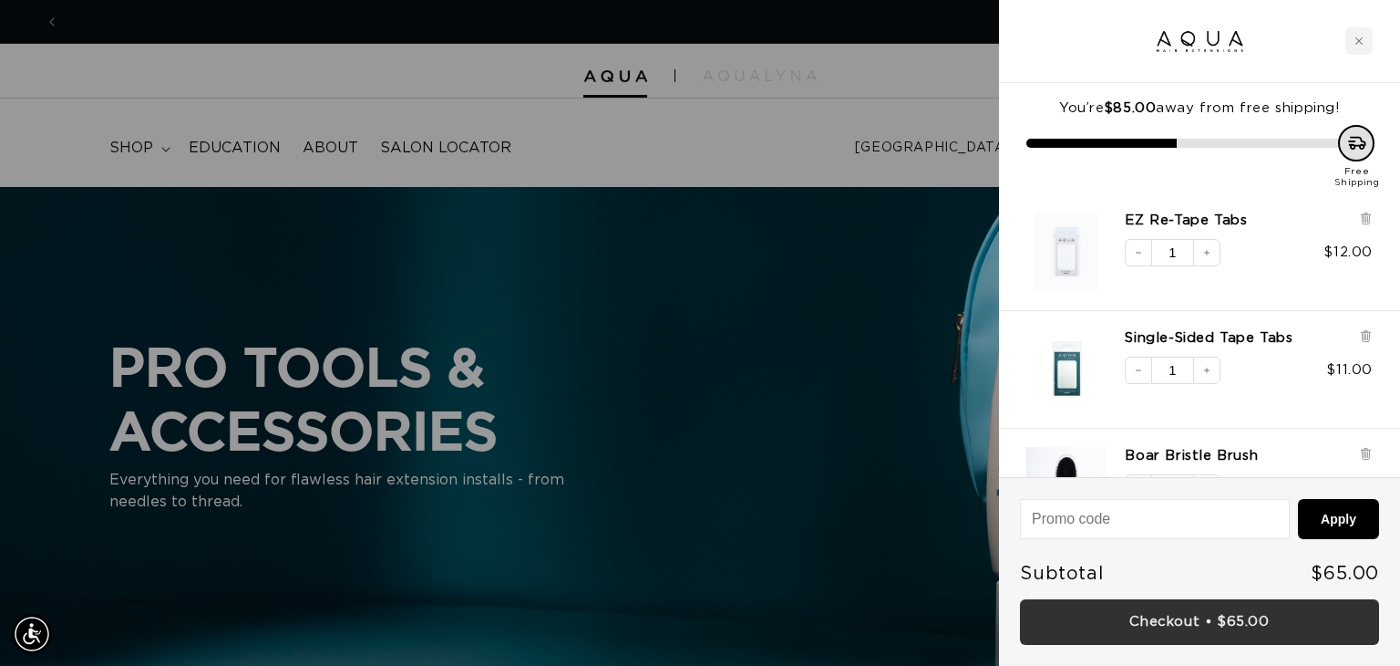
click at [1225, 622] on link "Checkout • $65.00" at bounding box center [1199, 622] width 359 height 46
